Goal: Information Seeking & Learning: Find specific fact

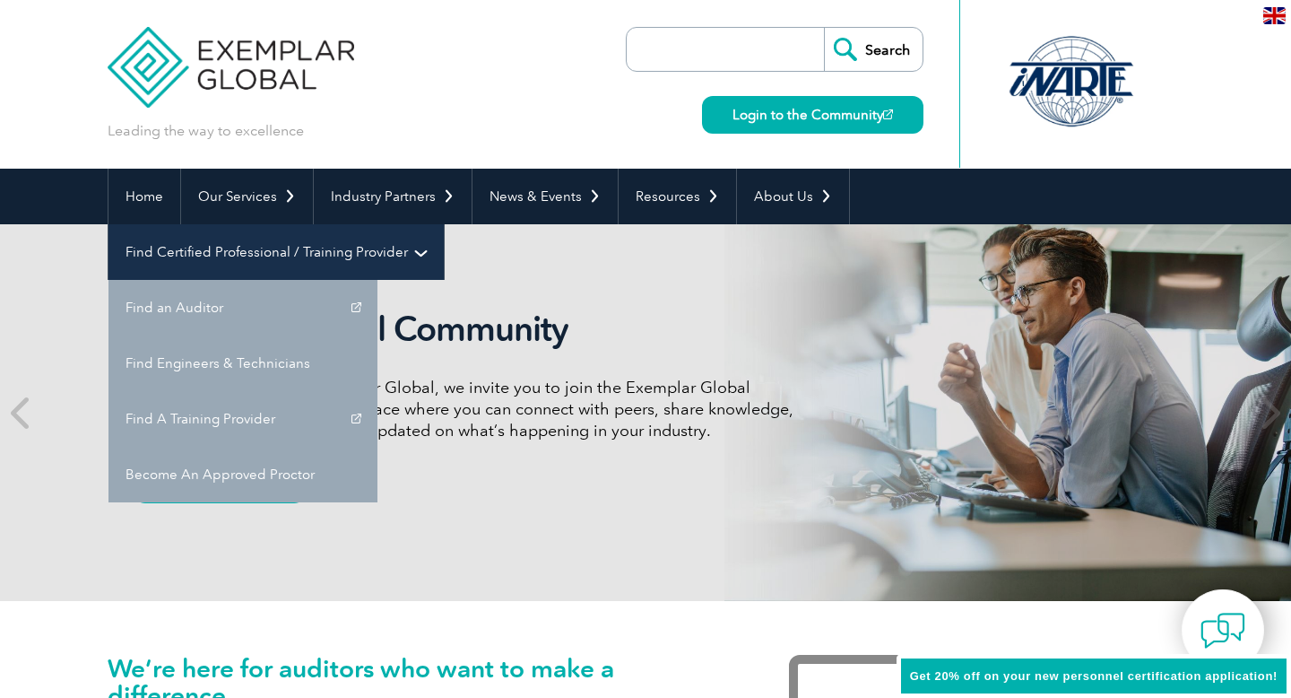
click at [444, 224] on link "Find Certified Professional / Training Provider" at bounding box center [276, 252] width 335 height 56
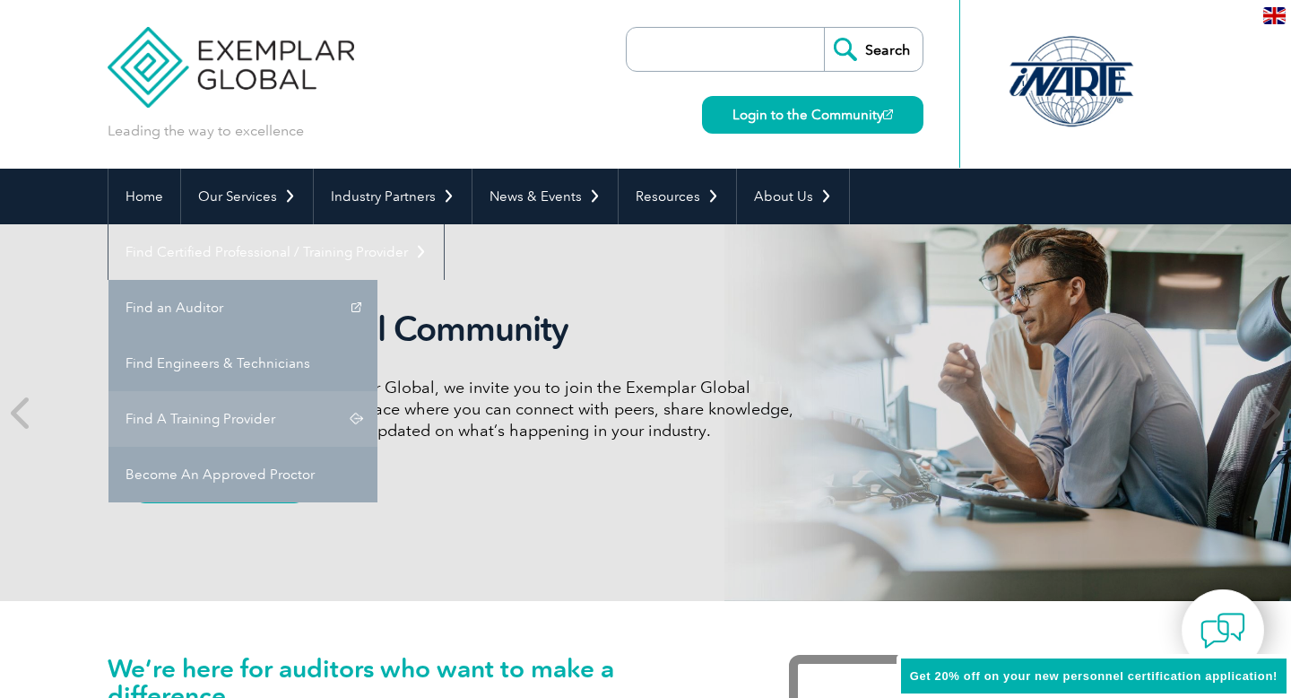
click at [378, 391] on link "Find A Training Provider" at bounding box center [243, 419] width 269 height 56
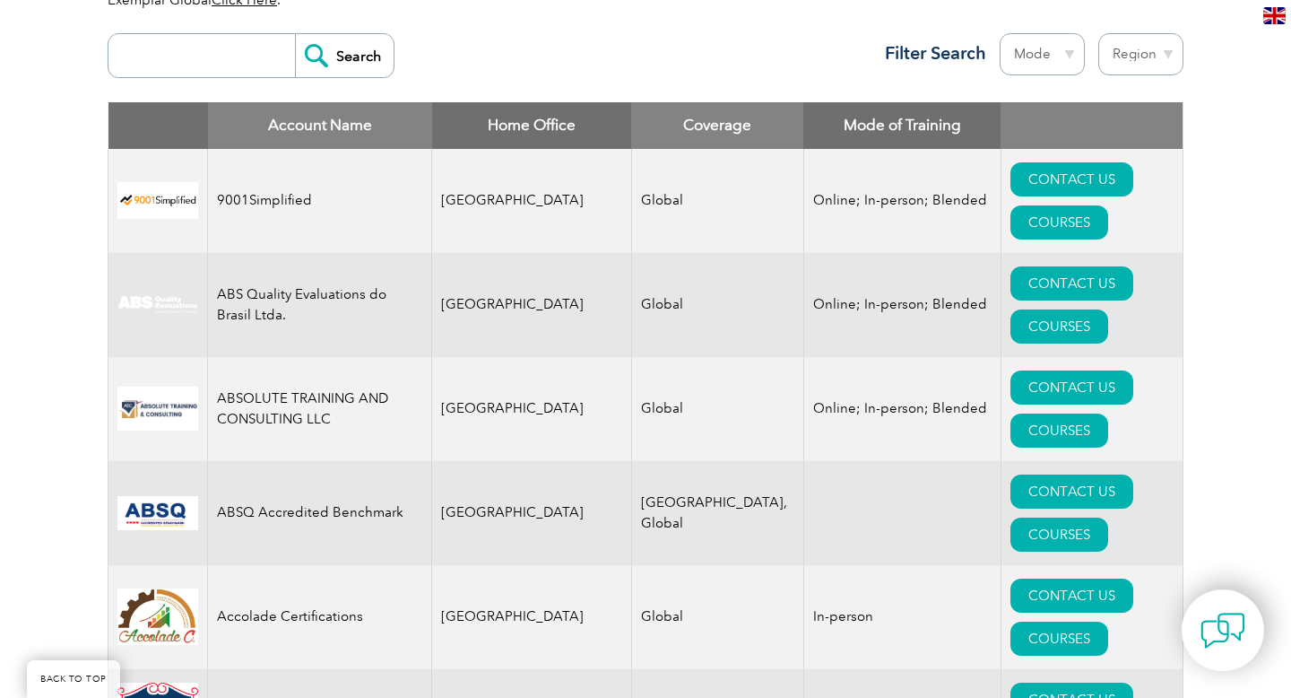
scroll to position [684, 0]
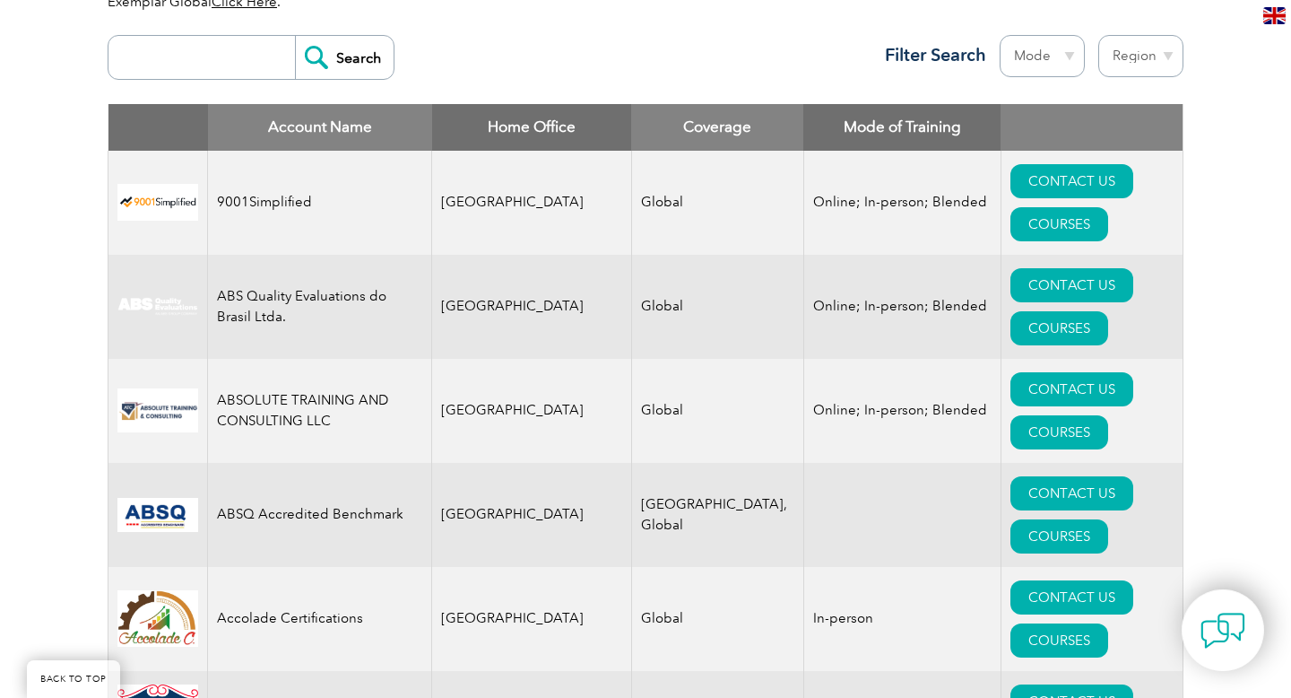
click at [220, 65] on input "search" at bounding box center [206, 57] width 178 height 43
type input "JS TRAINING"
click at [295, 36] on input "Search" at bounding box center [344, 57] width 99 height 43
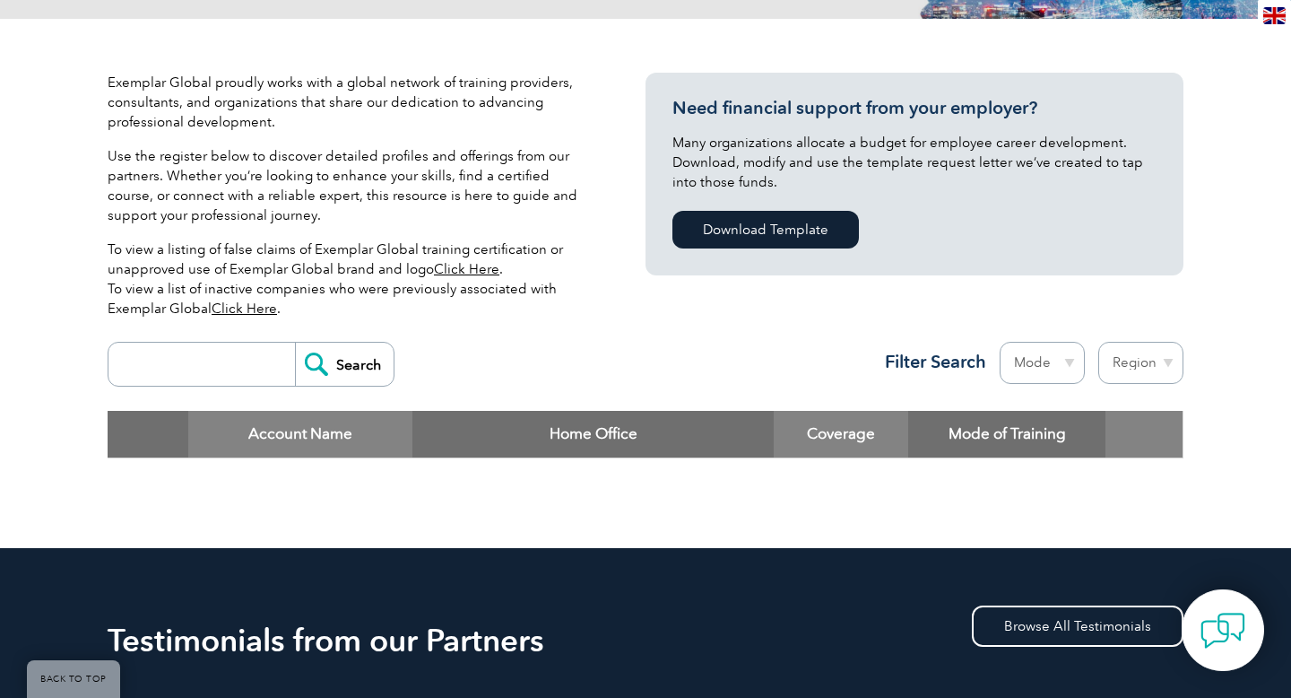
scroll to position [376, 0]
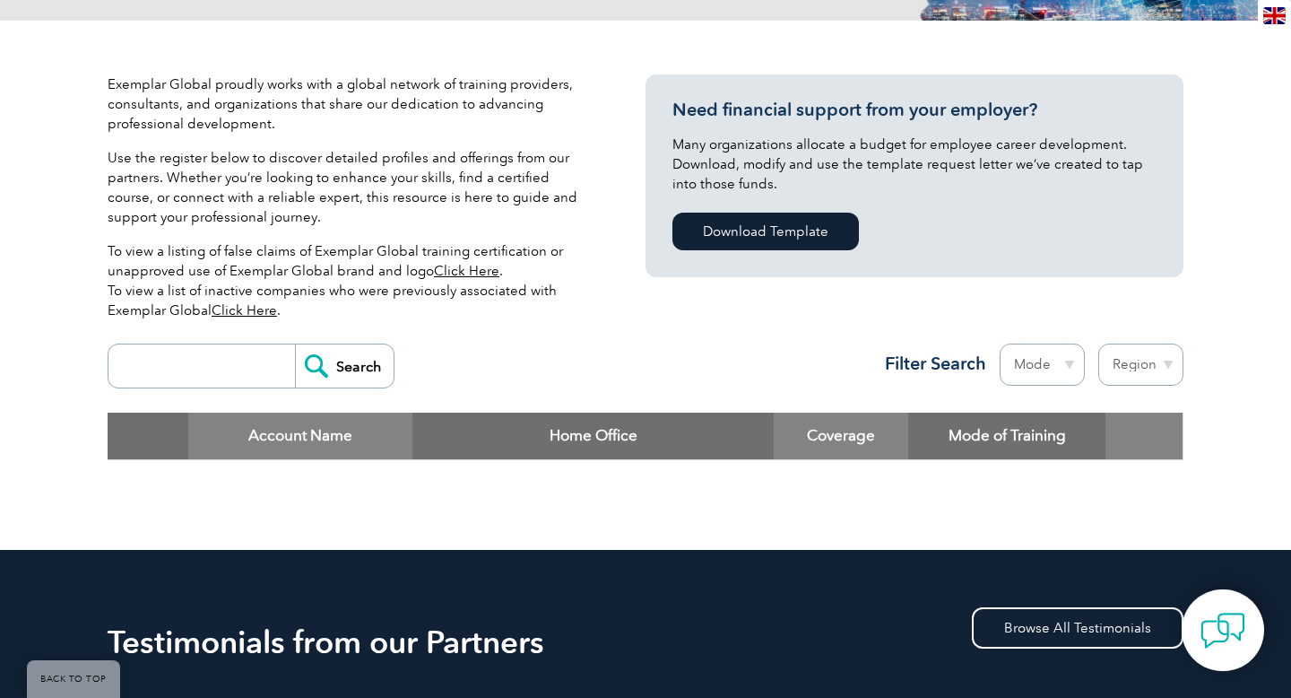
click at [212, 360] on input "search" at bounding box center [206, 365] width 178 height 43
type input "SIGMAKAI JSTC"
click at [295, 344] on input "Search" at bounding box center [344, 365] width 99 height 43
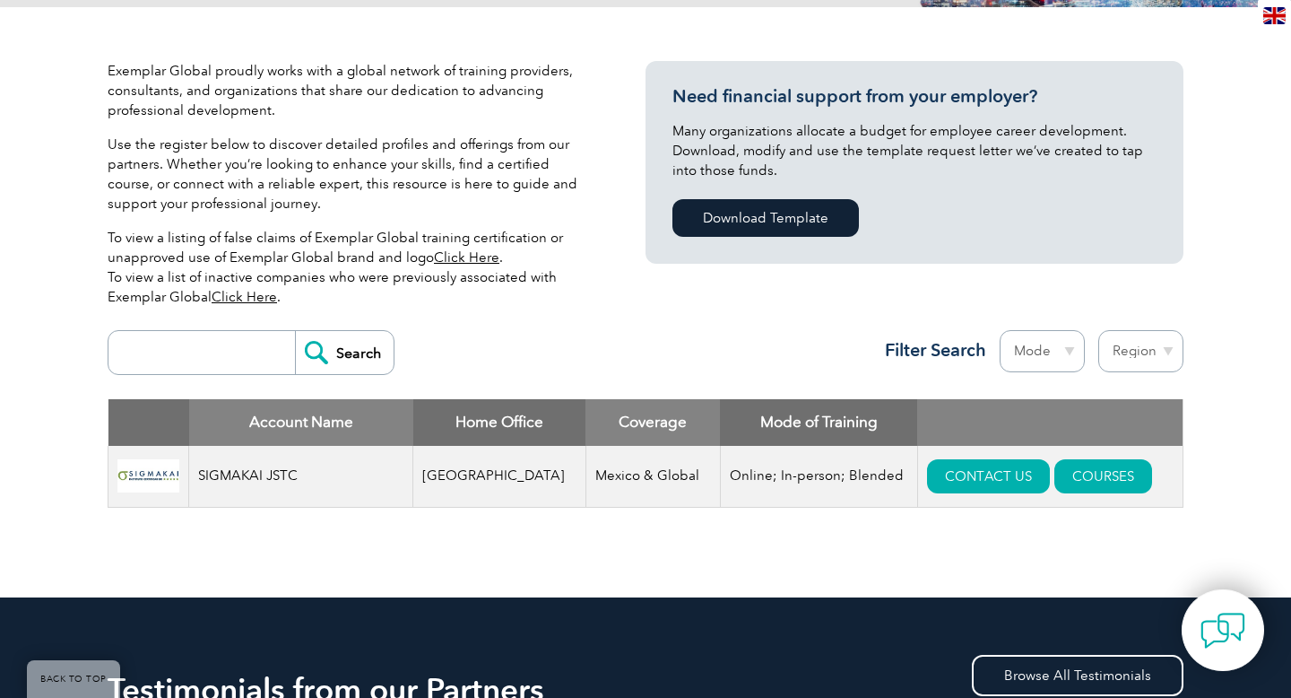
scroll to position [380, 0]
